Goal: Transaction & Acquisition: Purchase product/service

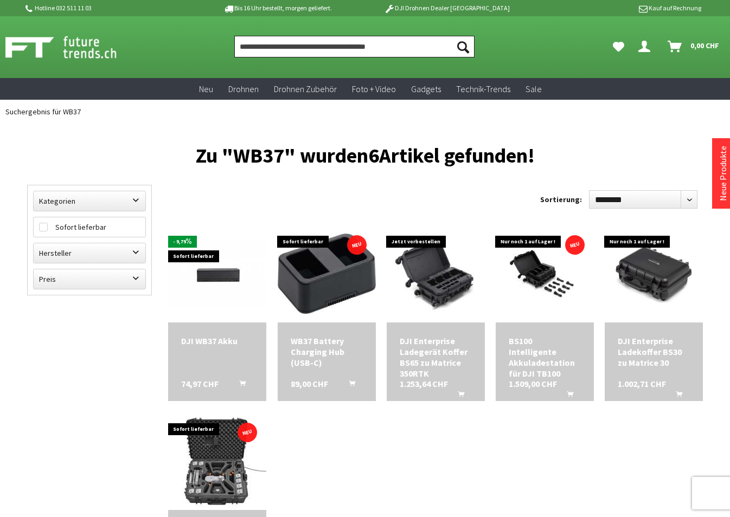
click at [358, 50] on input "Produkt, Marke, Kategorie, EAN, Artikelnummer…" at bounding box center [354, 47] width 240 height 22
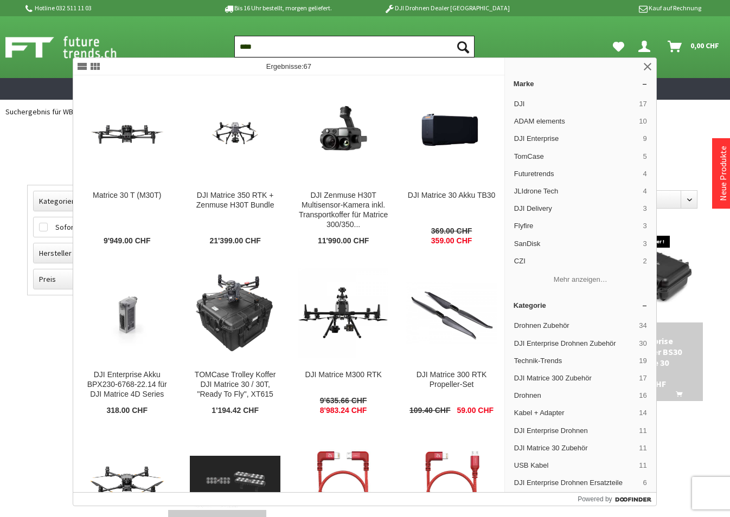
type input "****"
click at [462, 47] on button "Suchen" at bounding box center [463, 47] width 23 height 22
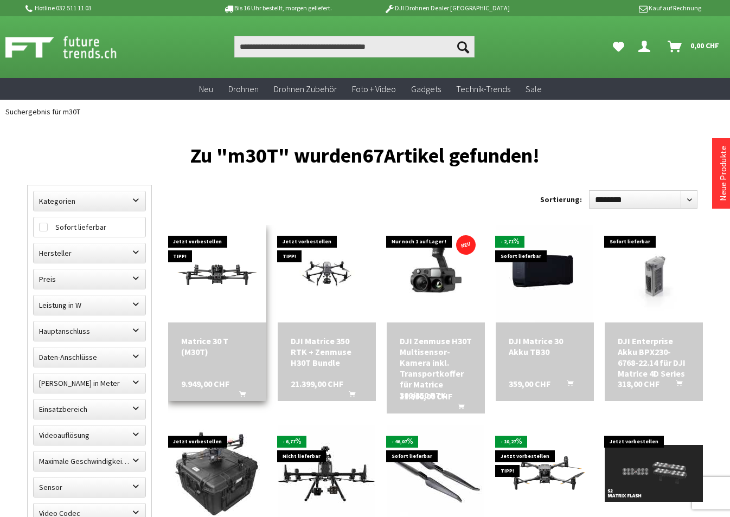
click at [210, 384] on span "9.949,00 CHF" at bounding box center [205, 383] width 48 height 11
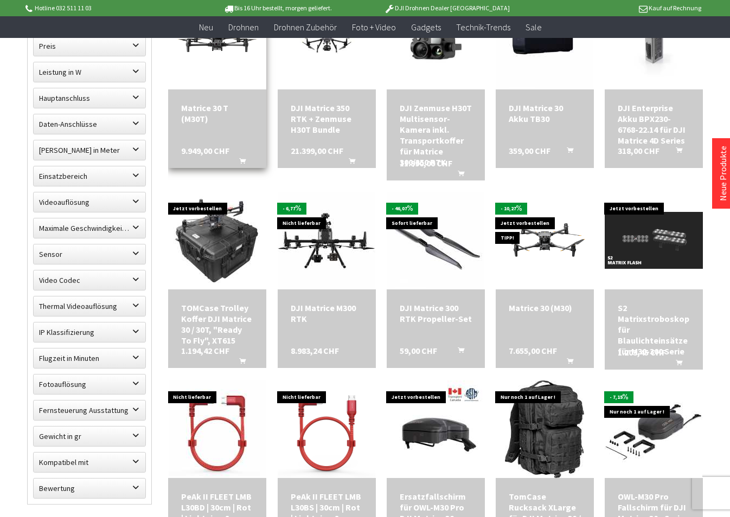
scroll to position [215, 0]
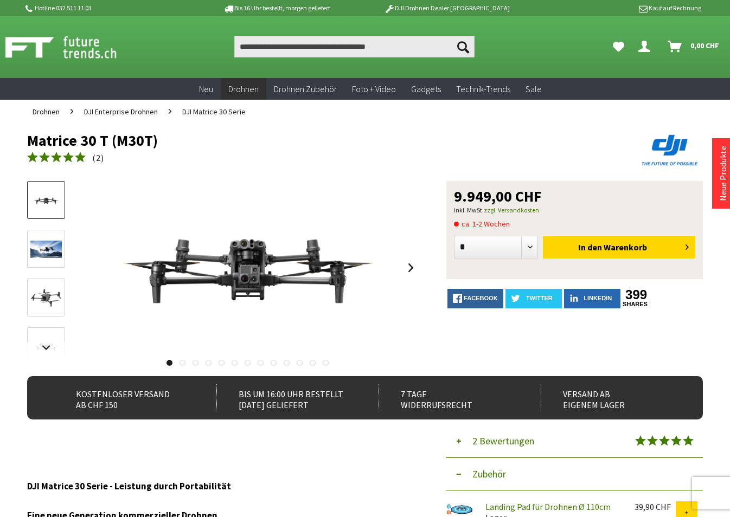
click at [210, 364] on link at bounding box center [208, 363] width 6 height 6
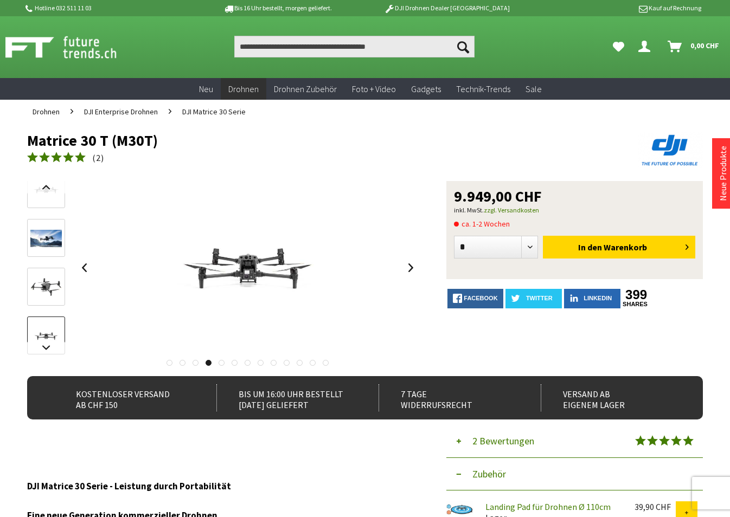
click at [233, 363] on link at bounding box center [234, 363] width 6 height 6
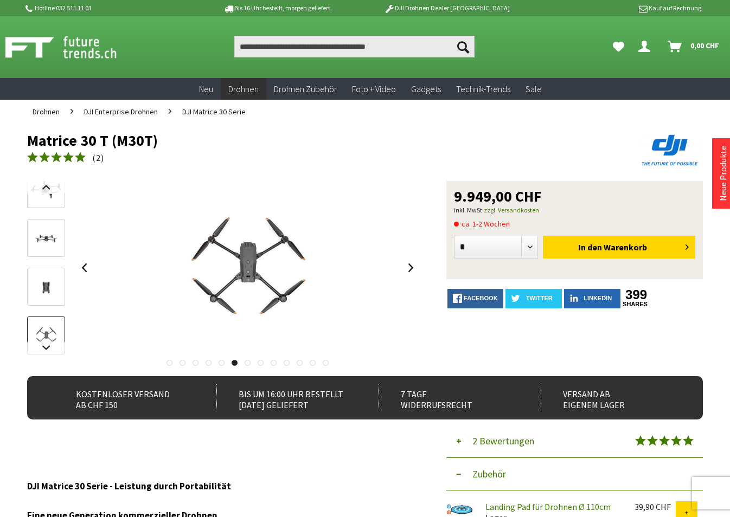
click at [267, 363] on div at bounding box center [223, 360] width 392 height 11
click at [297, 363] on link at bounding box center [300, 363] width 6 height 6
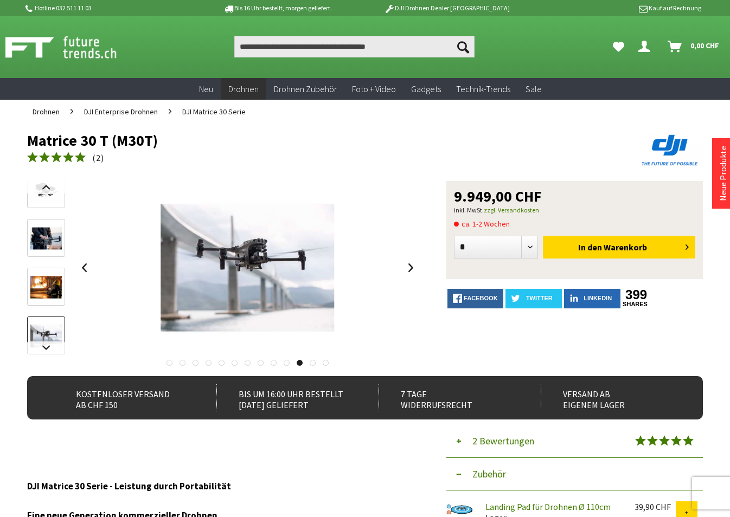
click at [310, 363] on link at bounding box center [313, 363] width 6 height 6
